Goal: Task Accomplishment & Management: Complete application form

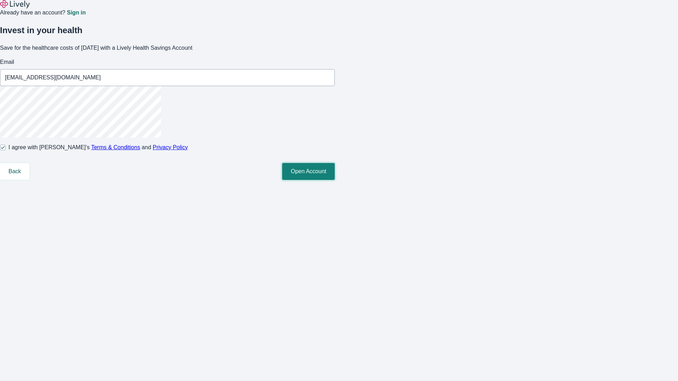
click at [335, 180] on button "Open Account" at bounding box center [308, 171] width 53 height 17
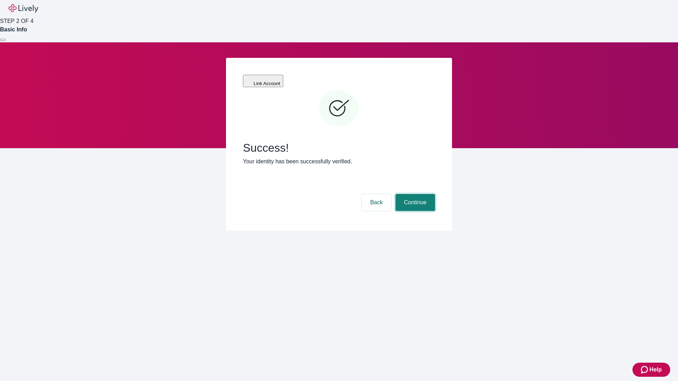
click at [414, 194] on button "Continue" at bounding box center [415, 202] width 40 height 17
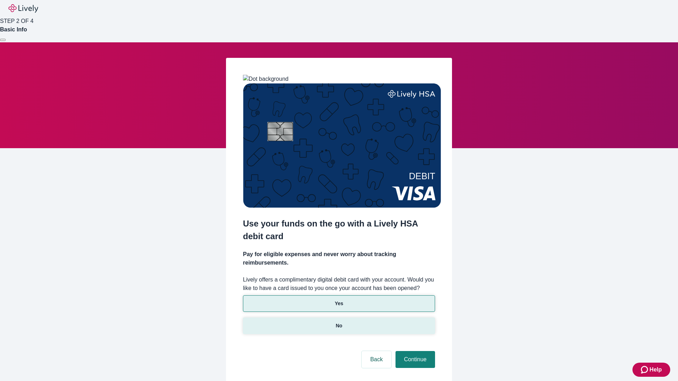
click at [339, 322] on p "No" at bounding box center [339, 325] width 7 height 7
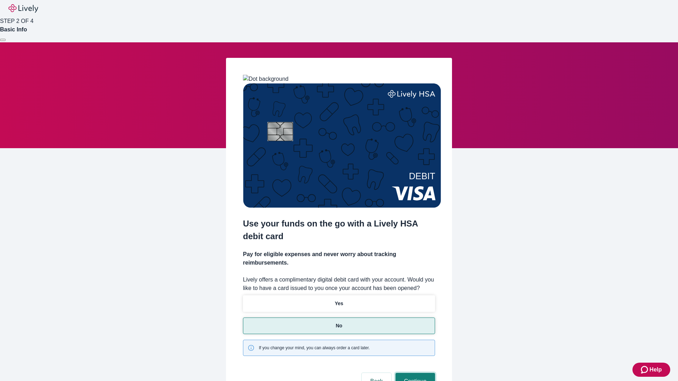
click at [414, 373] on button "Continue" at bounding box center [415, 381] width 40 height 17
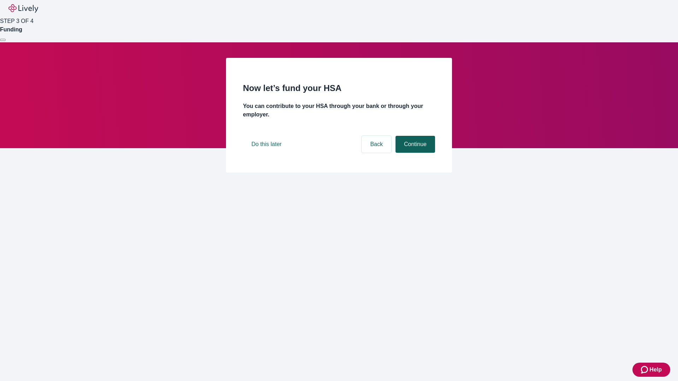
click at [414, 153] on button "Continue" at bounding box center [415, 144] width 40 height 17
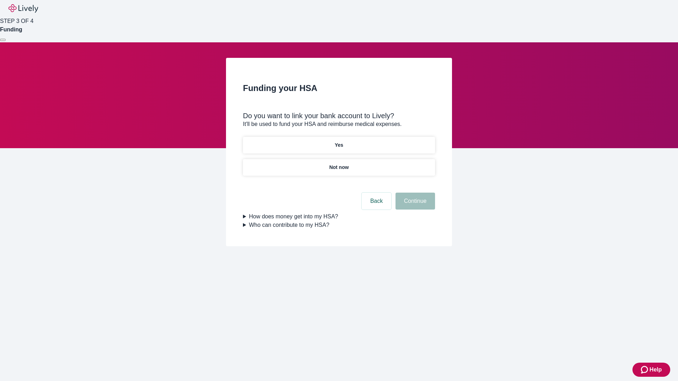
click at [339, 142] on p "Yes" at bounding box center [339, 145] width 8 height 7
click at [414, 193] on button "Continue" at bounding box center [415, 201] width 40 height 17
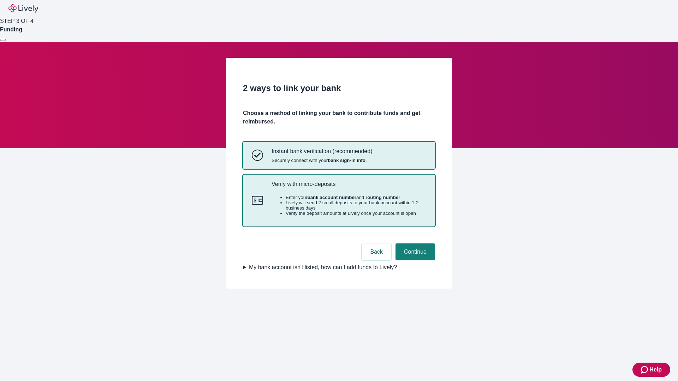
click at [348, 187] on p "Verify with micro-deposits" at bounding box center [348, 184] width 155 height 7
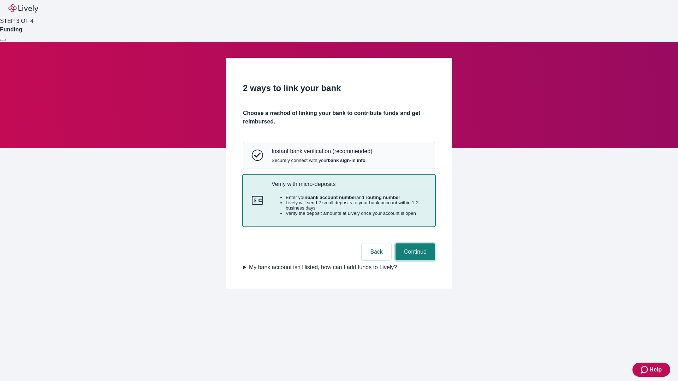
click at [414, 261] on button "Continue" at bounding box center [415, 252] width 40 height 17
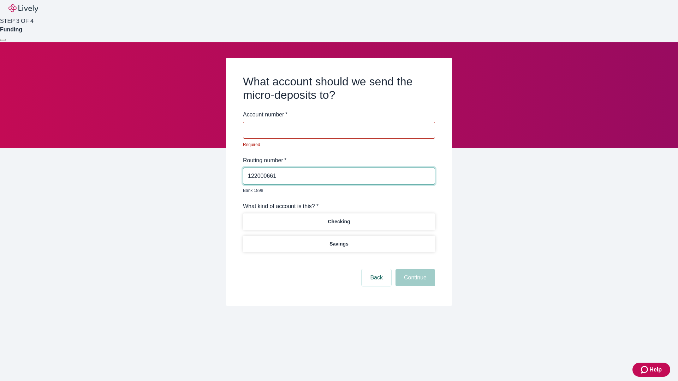
type input "122000661"
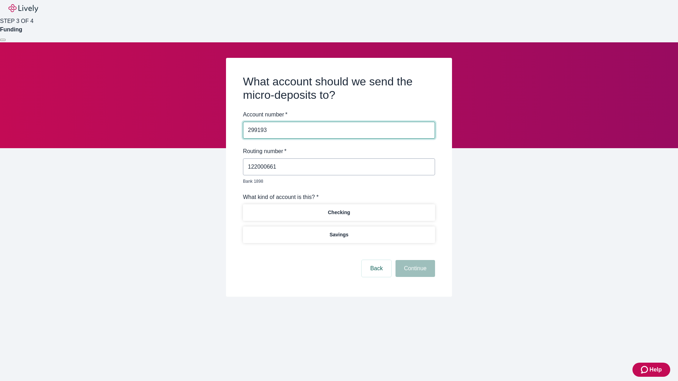
type input "299193"
click at [339, 209] on p "Checking" at bounding box center [339, 212] width 22 height 7
click at [414, 261] on button "Continue" at bounding box center [415, 268] width 40 height 17
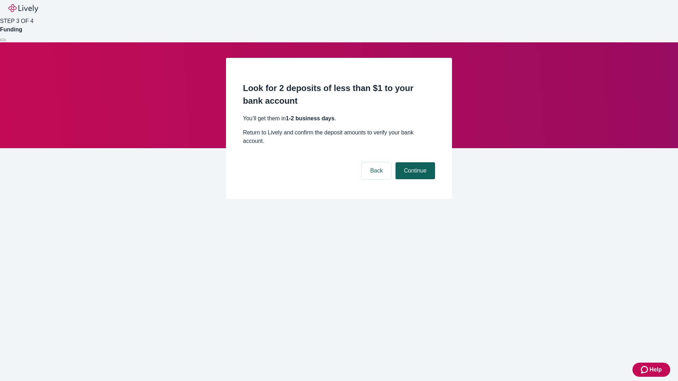
click at [414, 162] on button "Continue" at bounding box center [415, 170] width 40 height 17
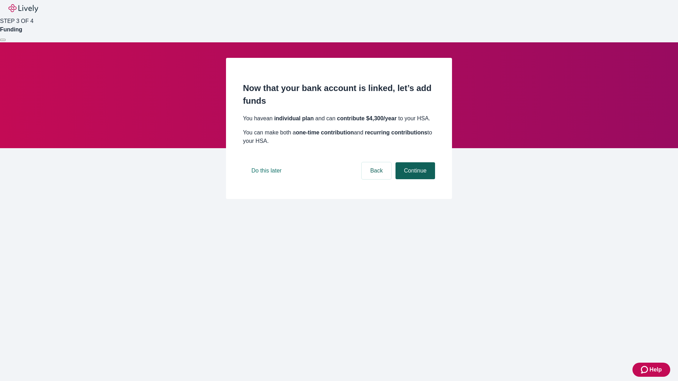
click at [414, 179] on button "Continue" at bounding box center [415, 170] width 40 height 17
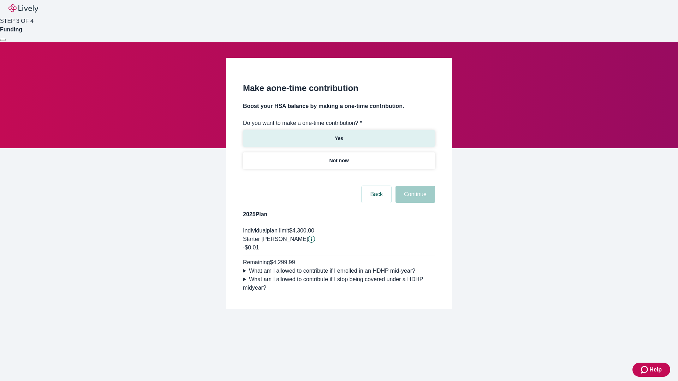
click at [339, 135] on p "Yes" at bounding box center [339, 138] width 8 height 7
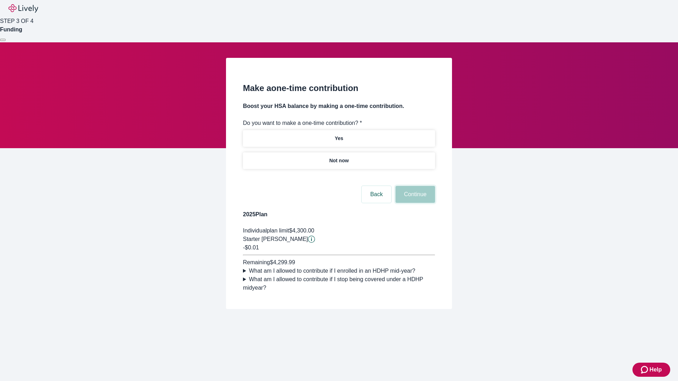
click at [414, 203] on button "Continue" at bounding box center [415, 194] width 40 height 17
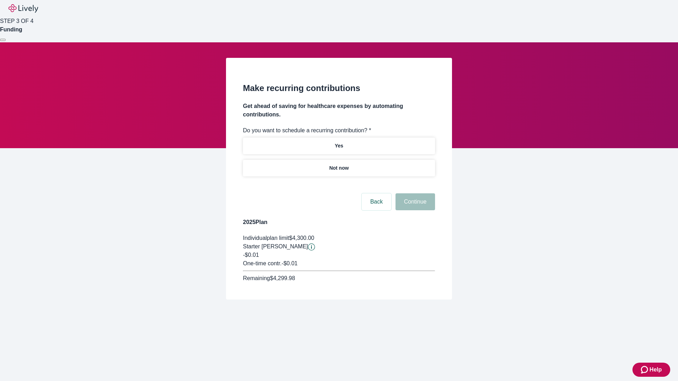
click at [339, 165] on p "Not now" at bounding box center [338, 168] width 19 height 7
click at [414, 193] on button "Continue" at bounding box center [415, 201] width 40 height 17
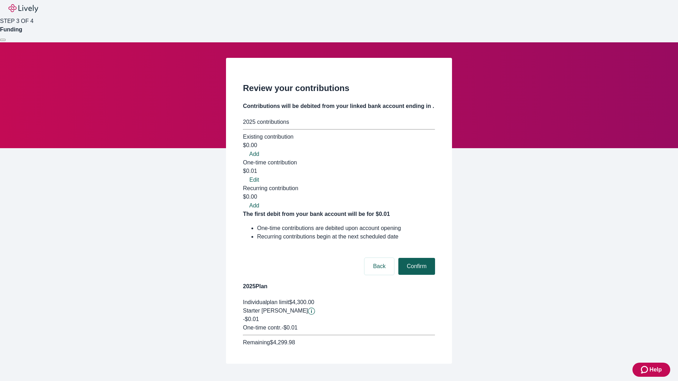
click at [415, 258] on button "Confirm" at bounding box center [416, 266] width 37 height 17
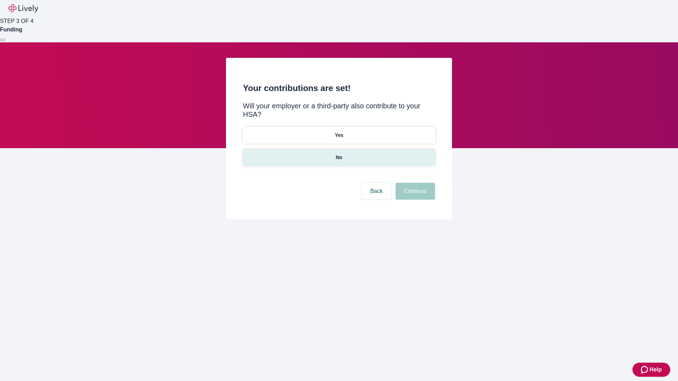
click at [339, 154] on p "No" at bounding box center [339, 157] width 7 height 7
click at [414, 183] on button "Continue" at bounding box center [415, 191] width 40 height 17
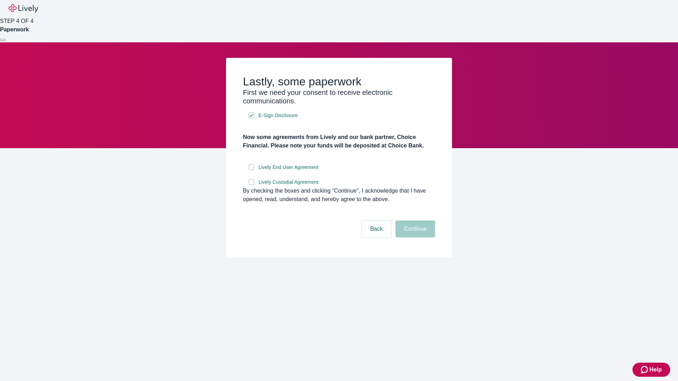
click at [251, 170] on input "Lively End User Agreement" at bounding box center [252, 168] width 6 height 6
checkbox input "true"
click at [251, 185] on input "Lively Custodial Agreement" at bounding box center [252, 182] width 6 height 6
checkbox input "true"
click at [414, 238] on button "Continue" at bounding box center [415, 229] width 40 height 17
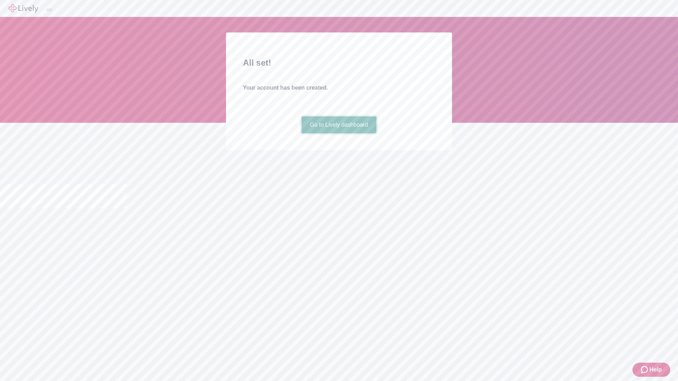
click at [339, 133] on link "Go to Lively dashboard" at bounding box center [338, 124] width 75 height 17
